Goal: Task Accomplishment & Management: Complete application form

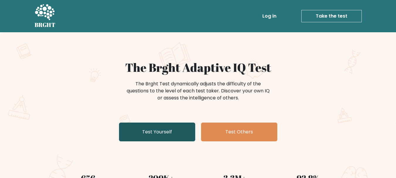
click at [167, 136] on link "Test Yourself" at bounding box center [157, 132] width 76 height 19
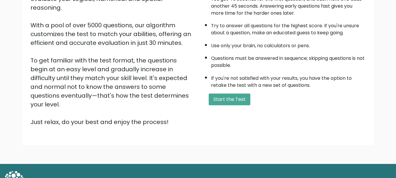
scroll to position [88, 0]
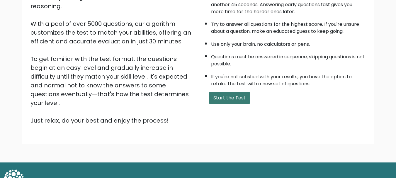
click at [231, 99] on button "Start the Test" at bounding box center [230, 98] width 42 height 12
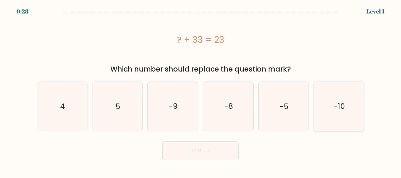
click at [340, 116] on icon "-10" at bounding box center [338, 106] width 49 height 49
click at [201, 91] on input "f. -10" at bounding box center [200, 89] width 0 height 1
radio input "true"
click at [218, 151] on button "Next" at bounding box center [200, 150] width 76 height 19
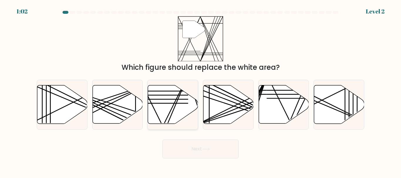
click at [178, 116] on icon at bounding box center [173, 104] width 50 height 38
click at [200, 91] on input "c." at bounding box center [200, 89] width 0 height 1
radio input "true"
click at [209, 154] on button "Next" at bounding box center [200, 149] width 76 height 19
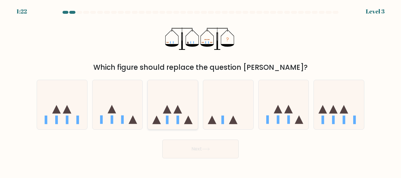
click at [162, 108] on icon at bounding box center [173, 104] width 50 height 41
click at [200, 91] on input "c." at bounding box center [200, 89] width 0 height 1
radio input "true"
click at [213, 148] on button "Next" at bounding box center [200, 149] width 76 height 19
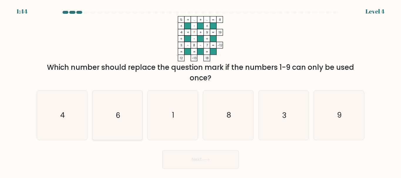
click at [115, 120] on icon "6" at bounding box center [117, 115] width 49 height 49
click at [200, 91] on input "b. 6" at bounding box center [200, 89] width 0 height 1
radio input "true"
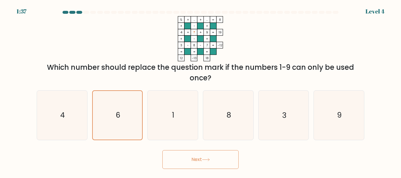
click at [199, 163] on button "Next" at bounding box center [200, 159] width 76 height 19
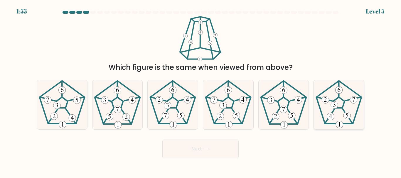
click at [336, 113] on icon at bounding box center [338, 104] width 49 height 49
click at [201, 91] on input "f." at bounding box center [200, 89] width 0 height 1
radio input "true"
click at [217, 151] on button "Next" at bounding box center [200, 149] width 76 height 19
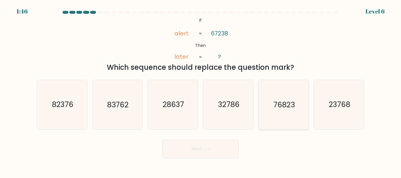
click at [285, 113] on icon "76823" at bounding box center [283, 104] width 49 height 49
click at [201, 91] on input "e. 76823" at bounding box center [200, 89] width 0 height 1
radio input "true"
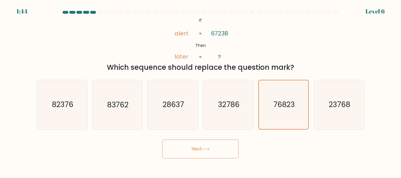
click at [195, 152] on button "Next" at bounding box center [200, 149] width 76 height 19
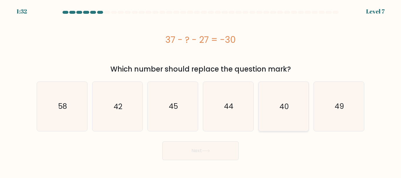
click at [293, 106] on icon "40" at bounding box center [283, 106] width 49 height 49
click at [201, 91] on input "e. 40" at bounding box center [200, 89] width 0 height 1
radio input "true"
click at [197, 151] on button "Next" at bounding box center [200, 150] width 76 height 19
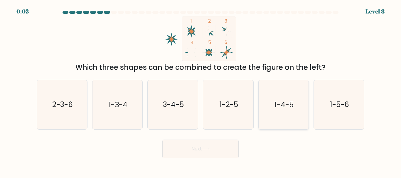
drag, startPoint x: 290, startPoint y: 112, endPoint x: 278, endPoint y: 118, distance: 13.9
click at [290, 112] on icon "1-4-5" at bounding box center [283, 104] width 49 height 49
click at [201, 91] on input "e. 1-4-5" at bounding box center [200, 89] width 0 height 1
radio input "true"
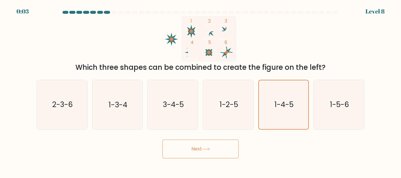
click at [210, 148] on icon at bounding box center [206, 149] width 8 height 3
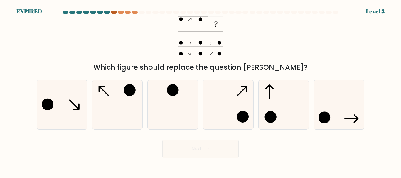
click at [113, 13] on div at bounding box center [114, 12] width 6 height 3
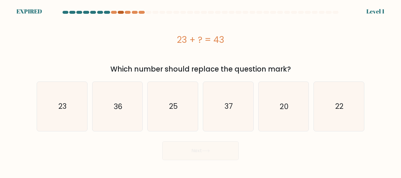
click at [118, 13] on div at bounding box center [121, 12] width 6 height 3
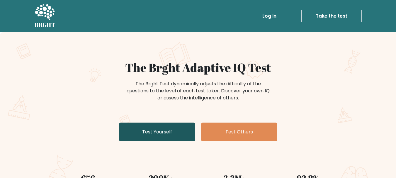
click at [155, 137] on link "Test Yourself" at bounding box center [157, 132] width 76 height 19
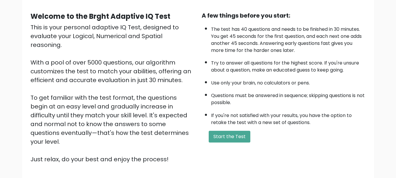
scroll to position [59, 0]
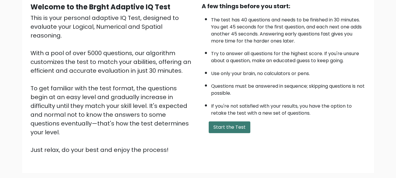
click at [233, 131] on button "Start the Test" at bounding box center [230, 127] width 42 height 12
